Goal: Find specific page/section: Find specific page/section

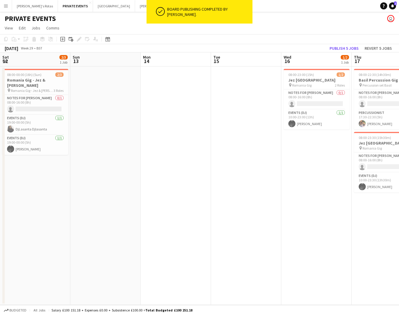
scroll to position [0, 166]
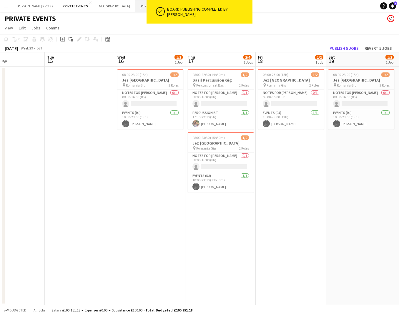
click at [135, 6] on button "[PERSON_NAME]'s Rota Close" at bounding box center [157, 5] width 44 height 11
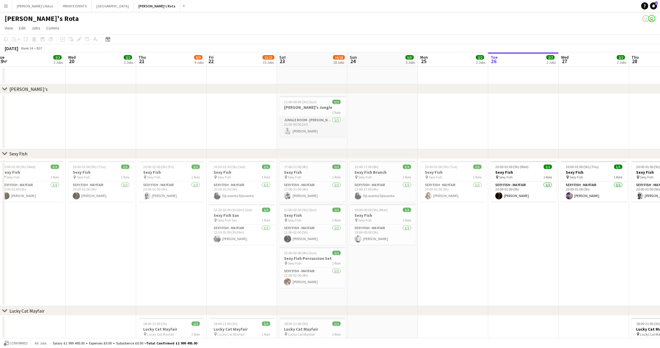
scroll to position [0, 222]
